Goal: Book appointment/travel/reservation

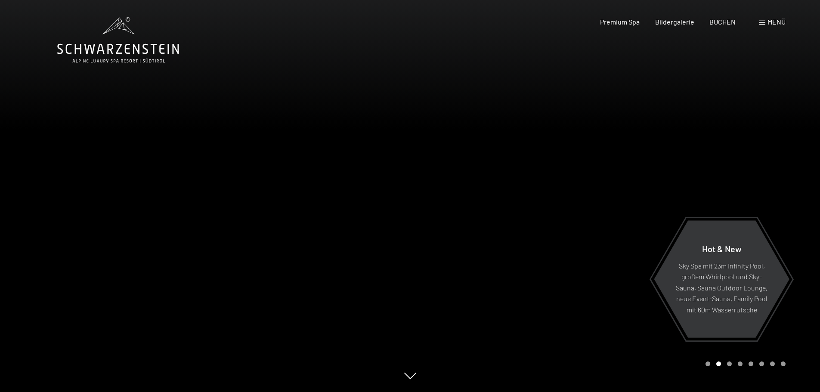
click at [777, 157] on div at bounding box center [615, 196] width 410 height 392
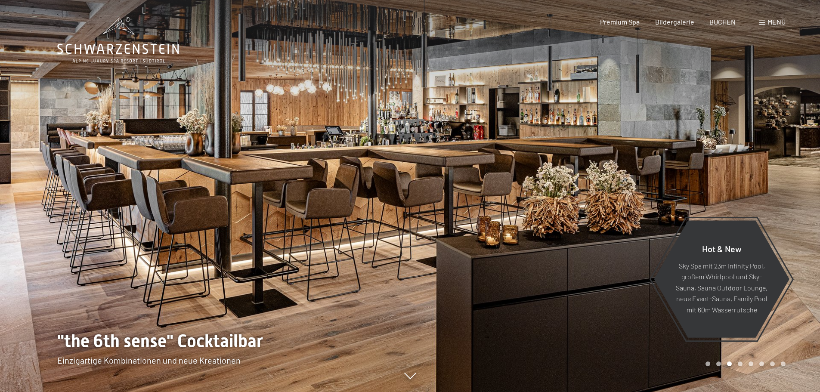
click at [777, 157] on div at bounding box center [615, 196] width 410 height 392
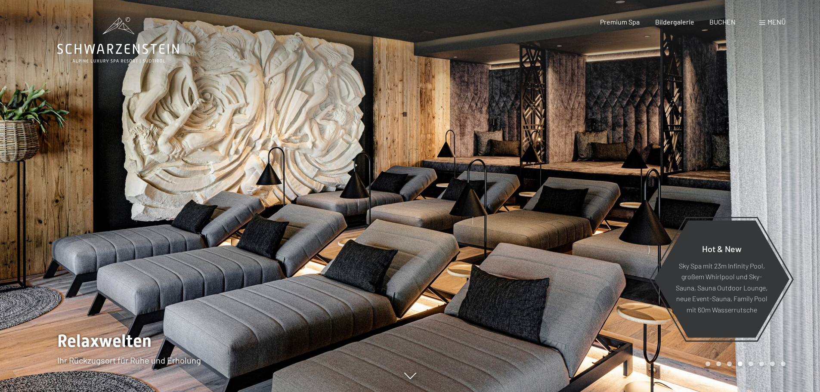
click at [777, 157] on div at bounding box center [615, 196] width 410 height 392
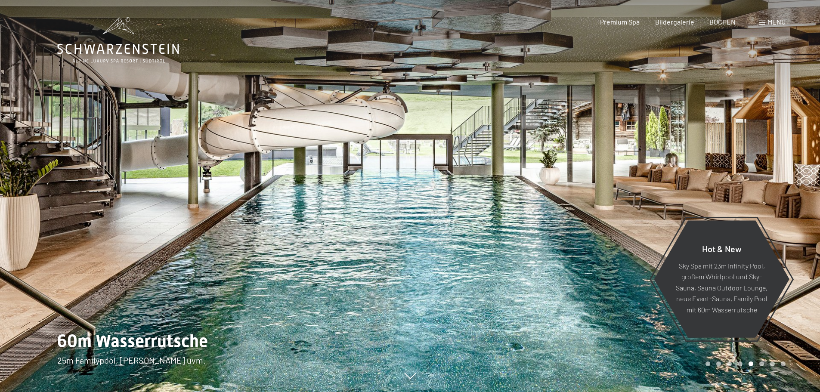
click at [777, 157] on div at bounding box center [615, 196] width 410 height 392
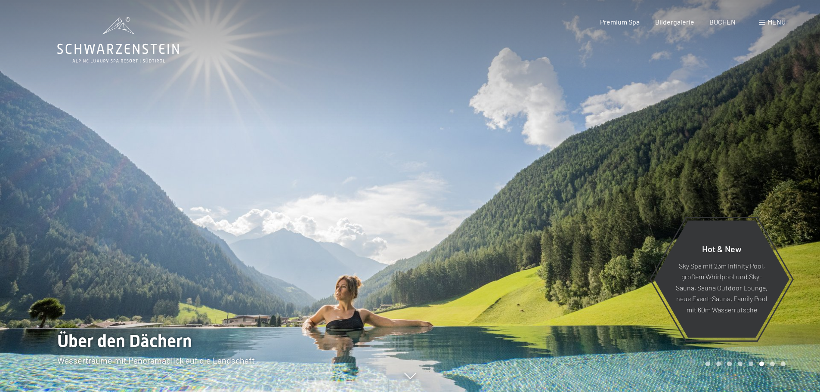
click at [777, 157] on div at bounding box center [615, 196] width 410 height 392
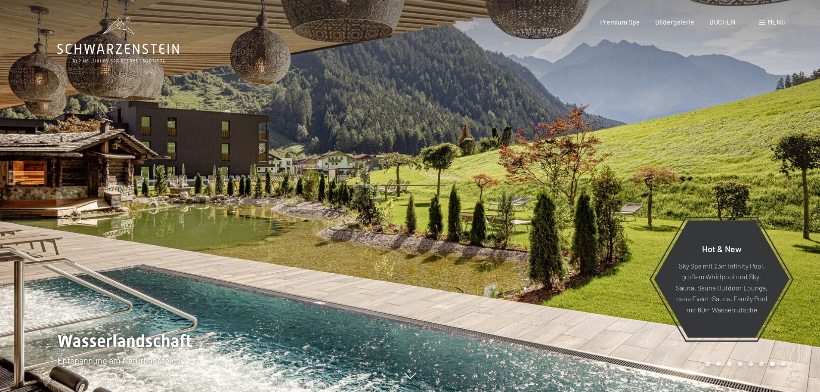
click at [777, 157] on div at bounding box center [615, 196] width 410 height 392
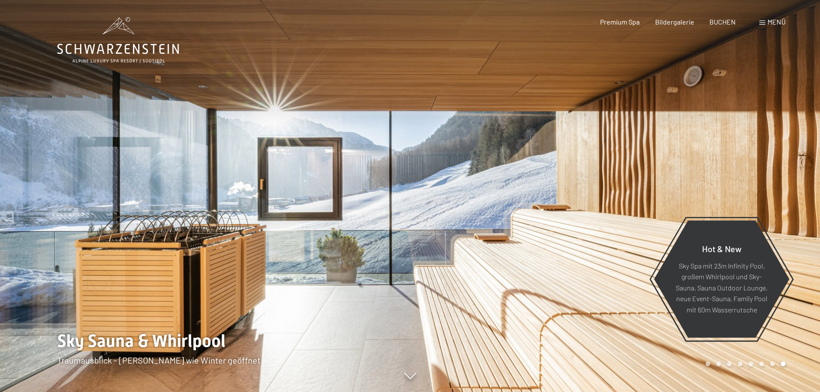
click at [777, 157] on div at bounding box center [615, 196] width 410 height 392
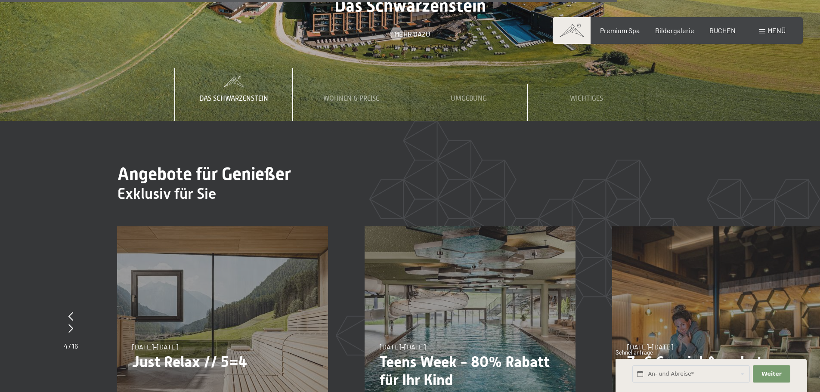
scroll to position [3272, 0]
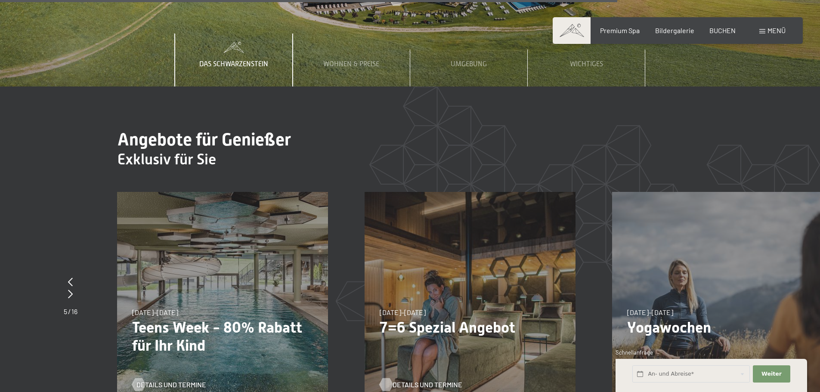
click at [412, 380] on span "Details und Termine" at bounding box center [428, 384] width 70 height 9
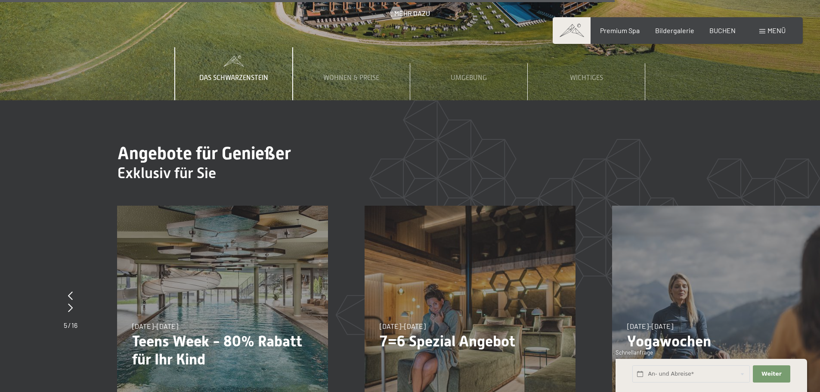
click at [148, 392] on span "Details und Termine" at bounding box center [180, 398] width 70 height 9
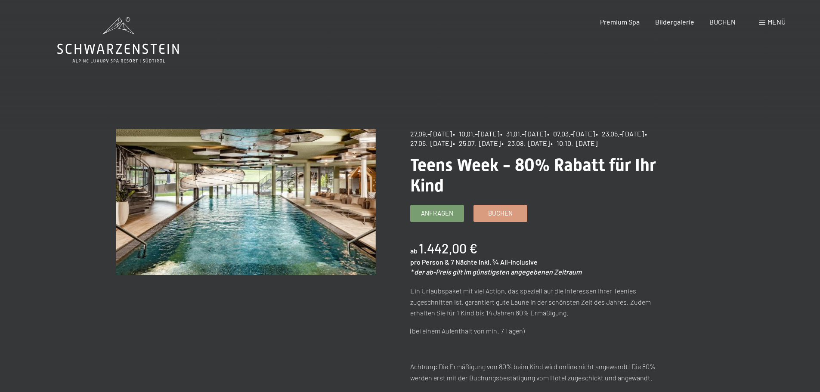
click at [761, 22] on span at bounding box center [762, 23] width 6 height 4
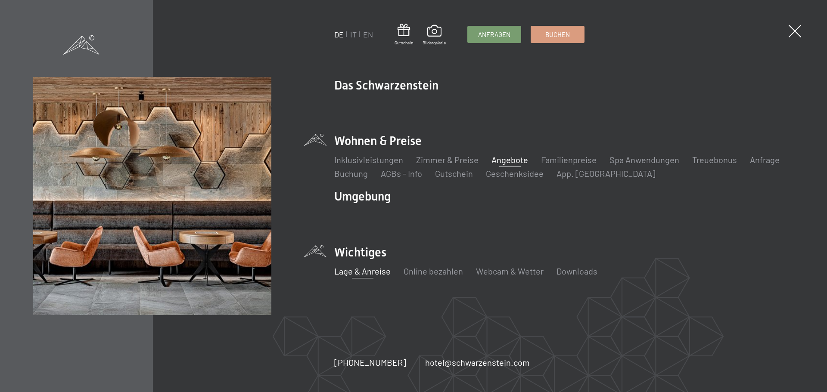
click at [370, 273] on link "Lage & Anreise" at bounding box center [362, 271] width 56 height 10
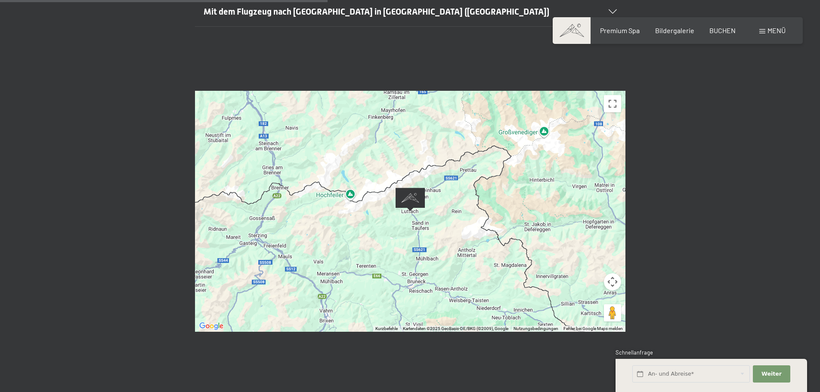
scroll to position [344, 0]
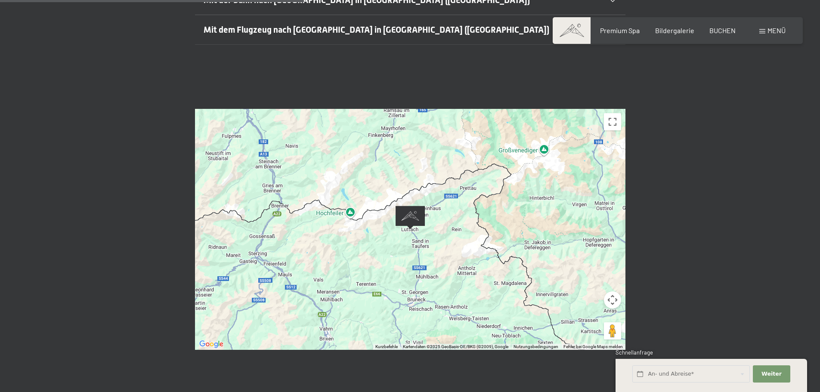
drag, startPoint x: 452, startPoint y: 173, endPoint x: 450, endPoint y: 235, distance: 61.2
click at [450, 235] on div at bounding box center [410, 229] width 430 height 241
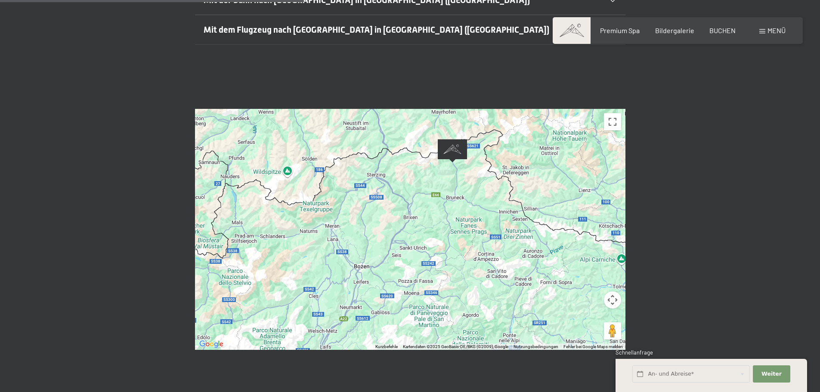
drag, startPoint x: 484, startPoint y: 273, endPoint x: 492, endPoint y: 201, distance: 72.7
click at [492, 201] on div at bounding box center [410, 229] width 430 height 241
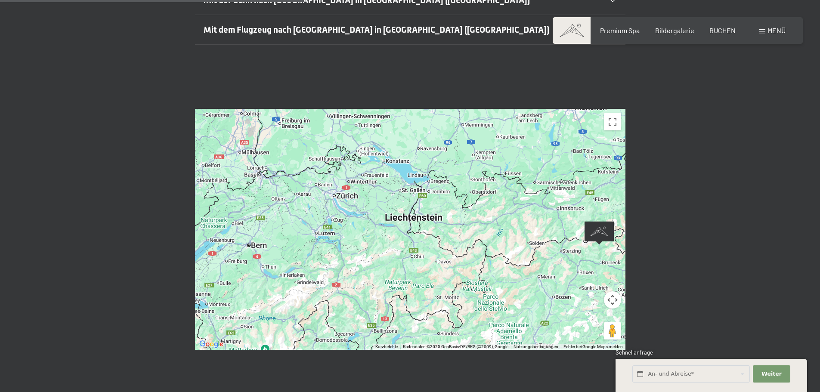
drag, startPoint x: 285, startPoint y: 196, endPoint x: 438, endPoint y: 211, distance: 153.6
click at [438, 211] on div at bounding box center [410, 229] width 430 height 241
